Goal: Download file/media

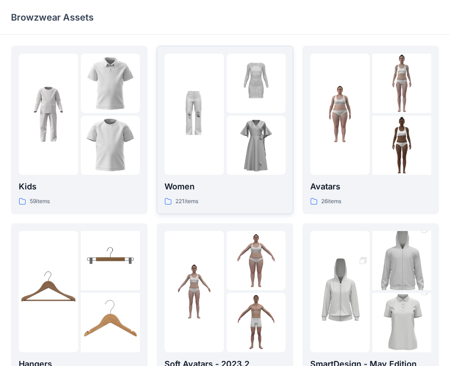
click at [219, 107] on img at bounding box center [194, 114] width 59 height 59
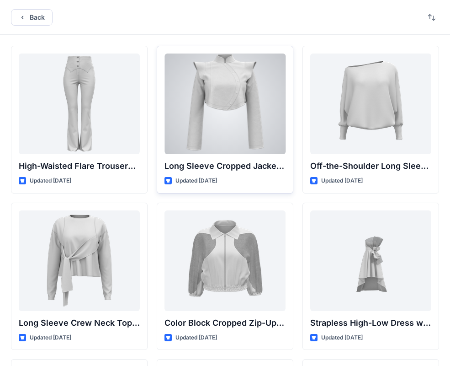
scroll to position [2, 0]
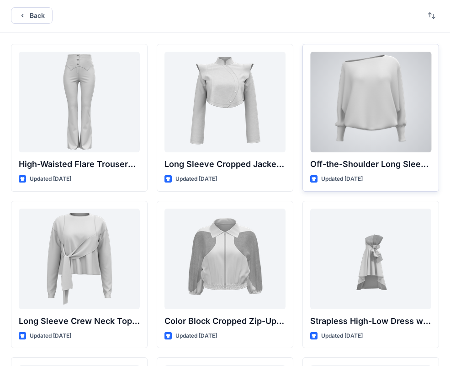
click at [372, 106] on div at bounding box center [370, 102] width 121 height 101
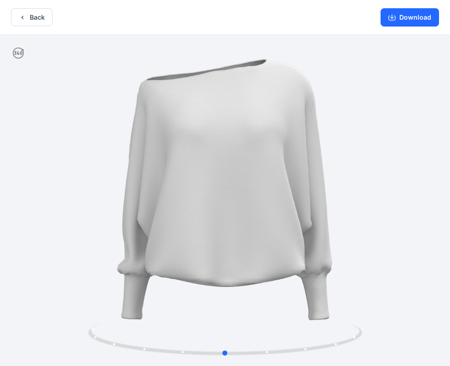
click at [180, 71] on div at bounding box center [225, 201] width 450 height 333
drag, startPoint x: 232, startPoint y: 210, endPoint x: 359, endPoint y: 188, distance: 129.5
click at [359, 188] on div at bounding box center [225, 201] width 450 height 333
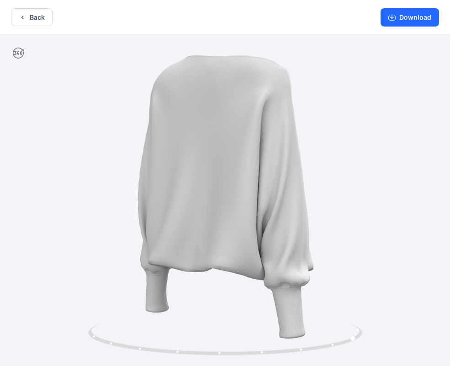
drag, startPoint x: 360, startPoint y: 188, endPoint x: 357, endPoint y: 181, distance: 7.6
click at [359, 184] on div at bounding box center [225, 201] width 450 height 333
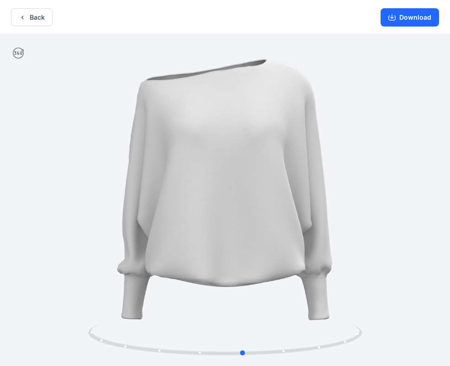
drag, startPoint x: 276, startPoint y: 183, endPoint x: 162, endPoint y: 203, distance: 115.6
click at [162, 205] on div at bounding box center [225, 201] width 450 height 333
click at [188, 58] on div at bounding box center [225, 201] width 450 height 333
click at [25, 10] on button "Back" at bounding box center [32, 17] width 42 height 18
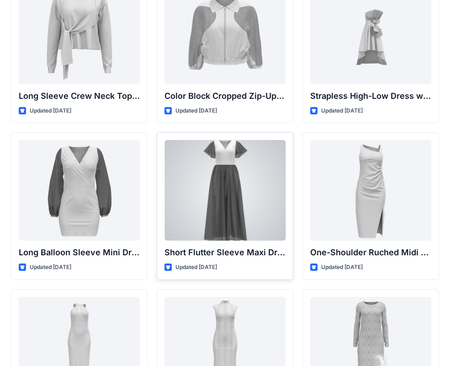
scroll to position [224, 0]
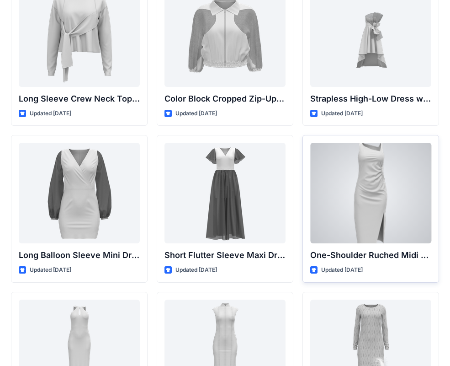
click at [372, 184] on div at bounding box center [370, 193] width 121 height 101
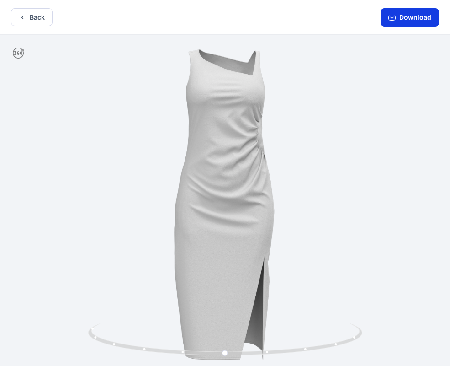
click at [396, 11] on button "Download" at bounding box center [410, 17] width 59 height 18
click at [398, 16] on button "Download" at bounding box center [410, 17] width 59 height 18
click at [411, 15] on button "Download" at bounding box center [410, 17] width 59 height 18
click at [30, 17] on button "Back" at bounding box center [32, 17] width 42 height 18
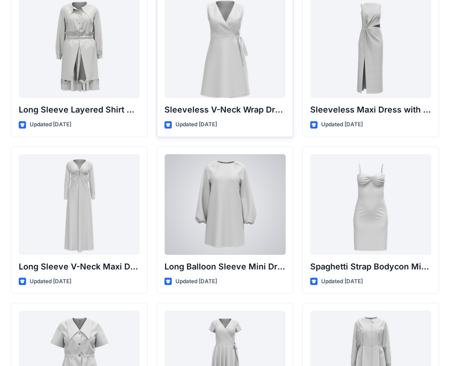
scroll to position [1310, 0]
